Goal: Obtain resource: Download file/media

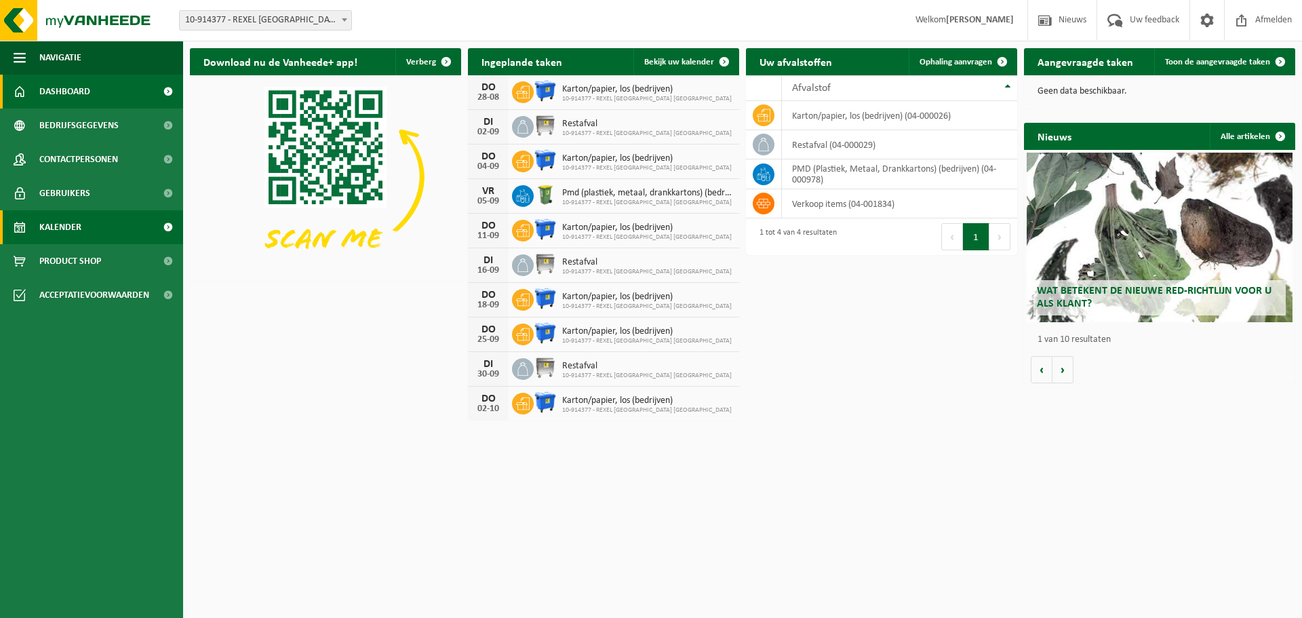
click at [63, 228] on span "Kalender" at bounding box center [60, 227] width 42 height 34
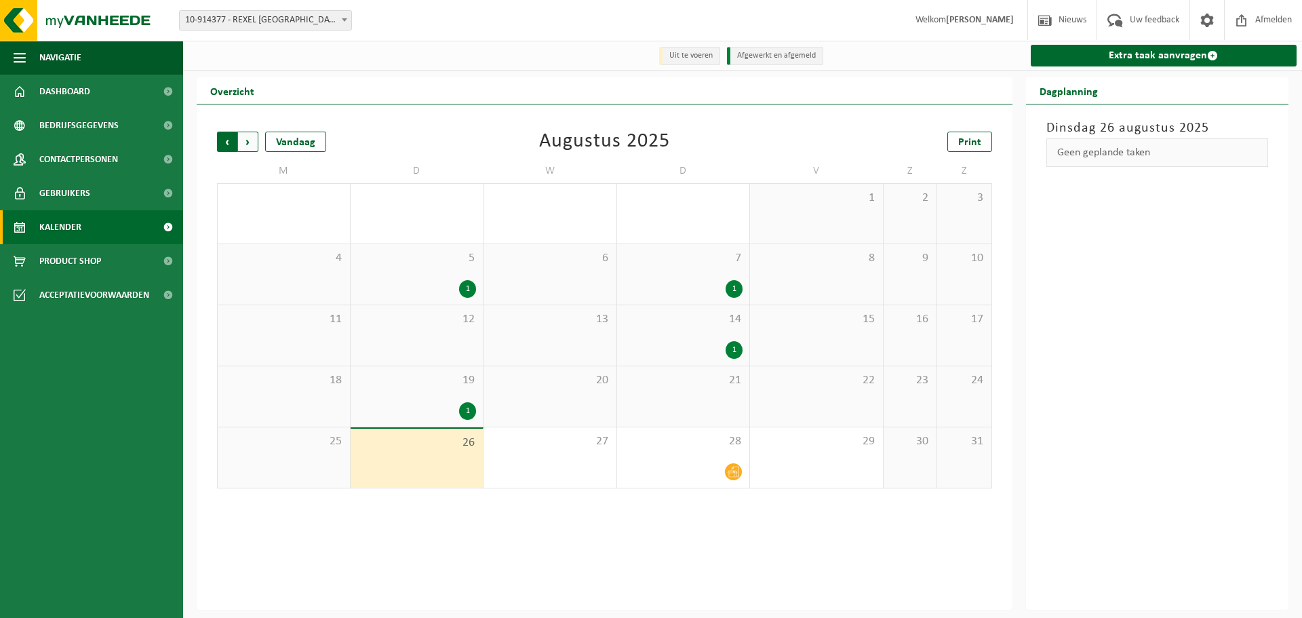
click at [249, 142] on span "Volgende" at bounding box center [248, 142] width 20 height 20
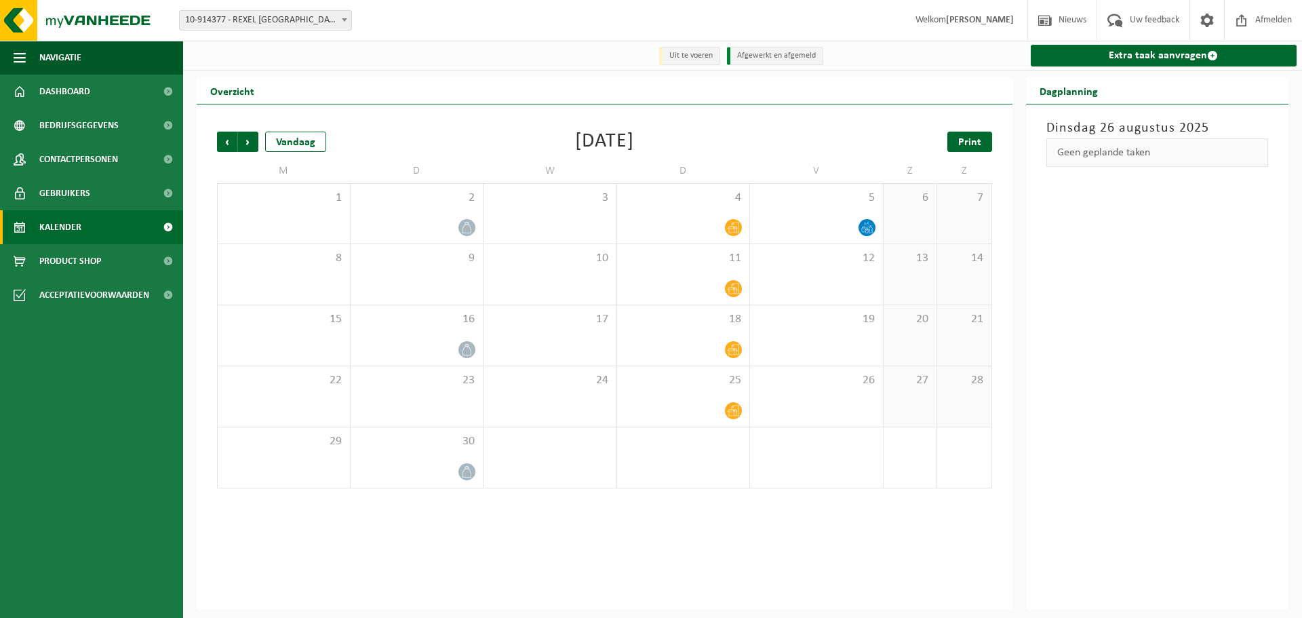
click at [977, 147] on span "Print" at bounding box center [969, 142] width 23 height 11
click at [249, 143] on span "Volgende" at bounding box center [248, 142] width 20 height 20
click at [955, 148] on link "Print" at bounding box center [969, 142] width 45 height 20
click at [246, 143] on span "Volgende" at bounding box center [248, 142] width 20 height 20
